Goal: Information Seeking & Learning: Learn about a topic

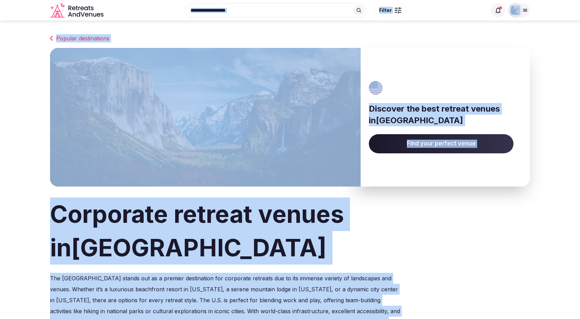
drag, startPoint x: 45, startPoint y: 235, endPoint x: 309, endPoint y: -23, distance: 368.9
click at [309, 0] on html "Recent searches [GEOGRAPHIC_DATA], [GEOGRAPHIC_DATA] [GEOGRAPHIC_DATA] [GEOGRAP…" at bounding box center [290, 159] width 580 height 319
click at [201, 217] on h1 "Corporate retreat venues in [GEOGRAPHIC_DATA]" at bounding box center [290, 231] width 480 height 67
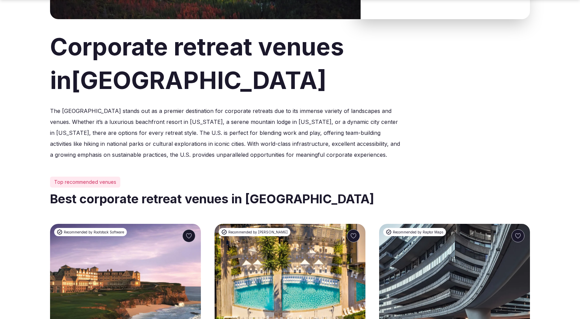
scroll to position [168, 0]
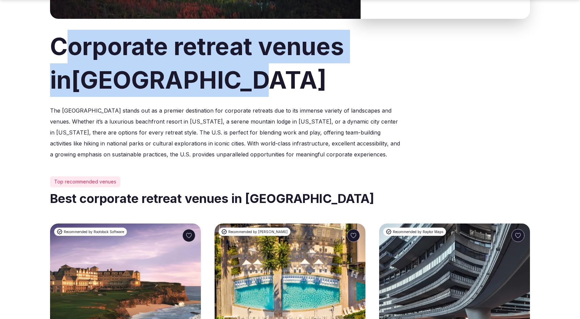
drag, startPoint x: 124, startPoint y: 83, endPoint x: 59, endPoint y: 53, distance: 71.6
click at [59, 53] on h1 "Corporate retreat venues in [GEOGRAPHIC_DATA]" at bounding box center [290, 63] width 480 height 67
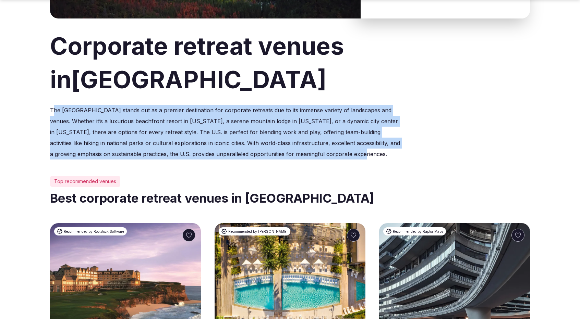
drag, startPoint x: 55, startPoint y: 109, endPoint x: 340, endPoint y: 158, distance: 289.0
click at [340, 158] on p "The [GEOGRAPHIC_DATA] stands out as a premier destination for corporate retreat…" at bounding box center [225, 132] width 351 height 55
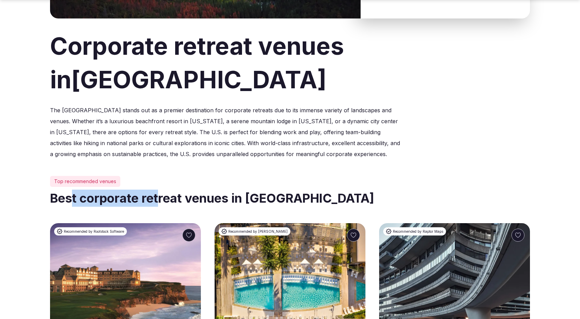
drag, startPoint x: 74, startPoint y: 202, endPoint x: 165, endPoint y: 197, distance: 90.6
click at [165, 197] on h2 "Best corporate retreat venues in [GEOGRAPHIC_DATA]" at bounding box center [290, 198] width 480 height 17
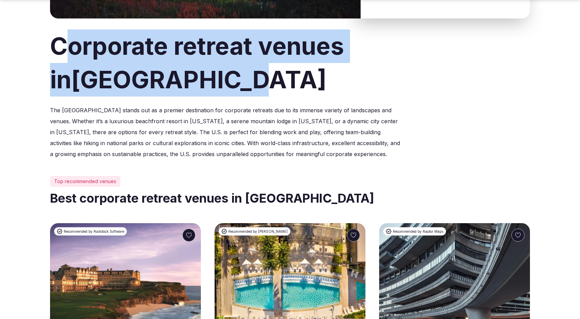
drag, startPoint x: 62, startPoint y: 36, endPoint x: 150, endPoint y: 67, distance: 94.0
click at [150, 67] on h1 "Corporate retreat venues in [GEOGRAPHIC_DATA]" at bounding box center [290, 62] width 480 height 67
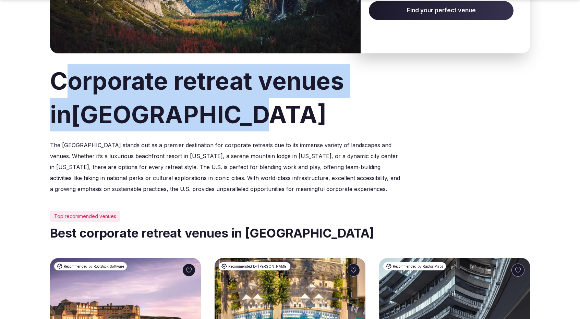
scroll to position [134, 0]
click at [108, 121] on h1 "Corporate retreat venues in [GEOGRAPHIC_DATA]" at bounding box center [290, 97] width 480 height 67
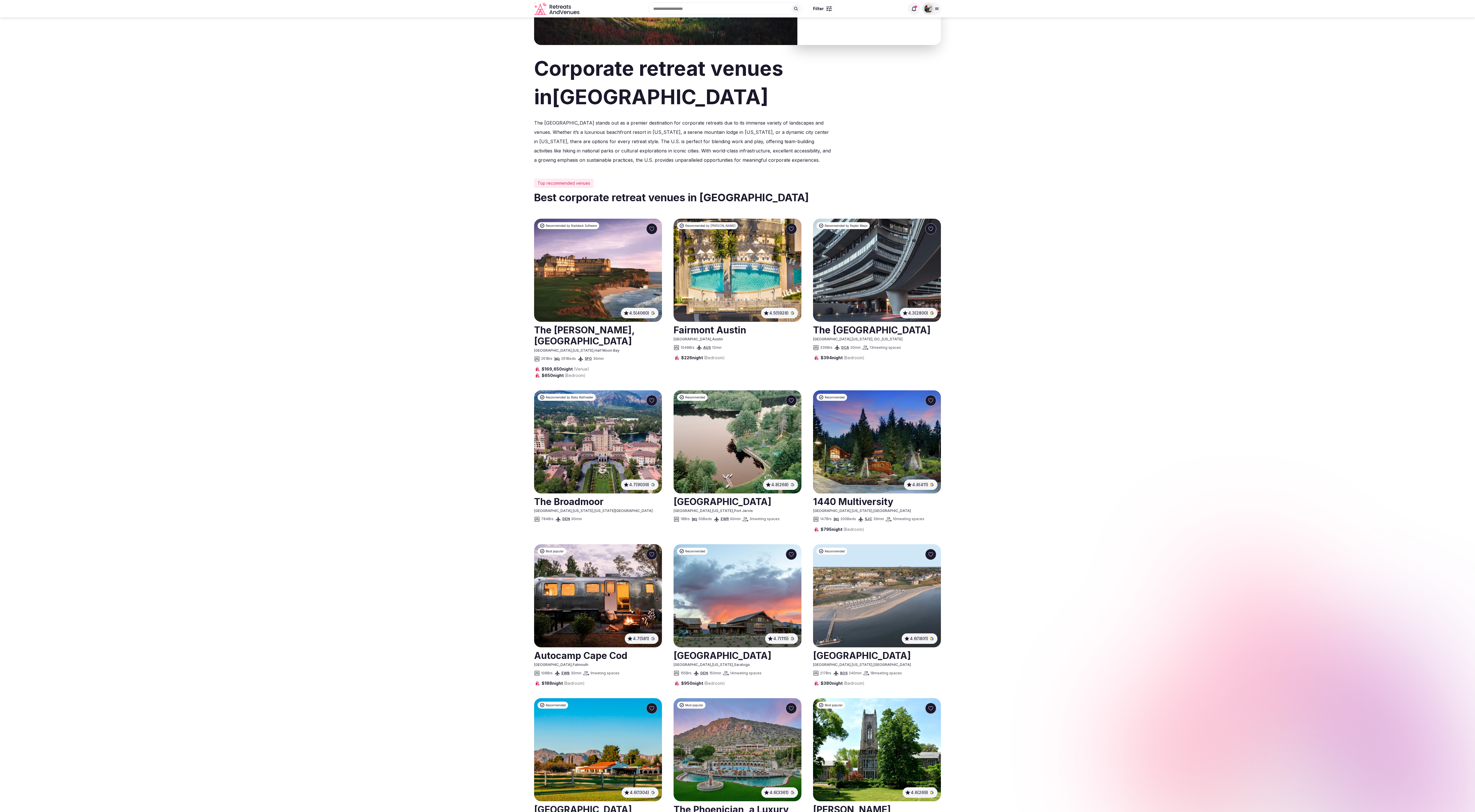
scroll to position [0, 0]
